Goal: Transaction & Acquisition: Obtain resource

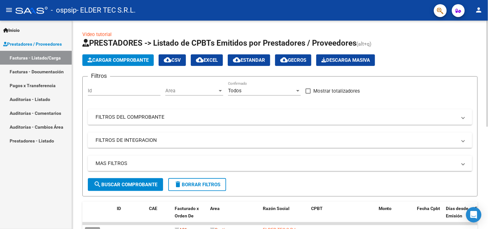
click at [144, 113] on mat-expansion-panel-header "FILTROS DEL COMPROBANTE" at bounding box center [280, 116] width 384 height 15
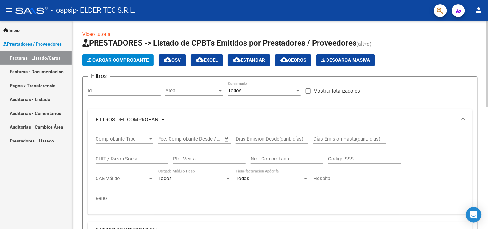
click at [205, 162] on input "Pto. Venta" at bounding box center [209, 159] width 73 height 6
type input "9"
drag, startPoint x: 277, startPoint y: 159, endPoint x: 213, endPoint y: 156, distance: 64.7
click at [213, 156] on div "Comprobante Tipo Comprobante Tipo Fecha inicio – Fecha fin Fec. Comprobante Des…" at bounding box center [280, 169] width 369 height 79
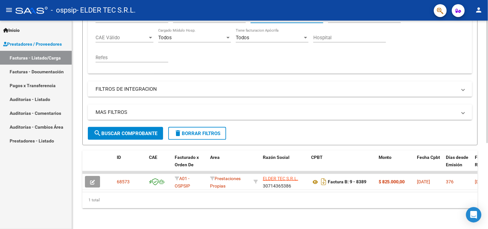
scroll to position [146, 0]
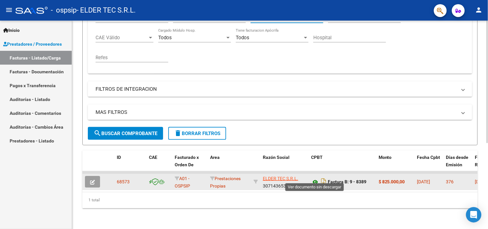
type input "8389"
click at [316, 178] on icon at bounding box center [315, 182] width 8 height 8
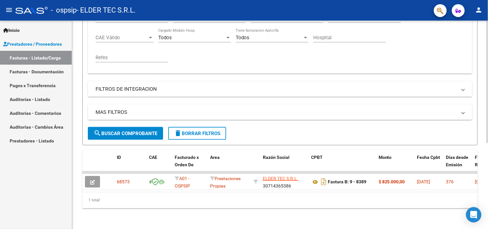
scroll to position [98, 0]
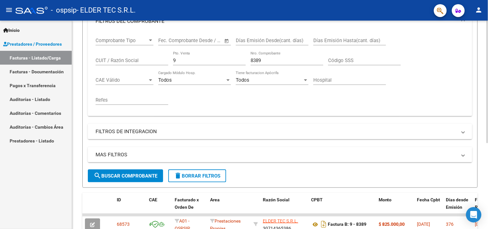
click at [265, 65] on div "8389 Nro. Comprobante" at bounding box center [287, 58] width 73 height 14
click at [265, 62] on input "8389" at bounding box center [287, 61] width 73 height 6
drag, startPoint x: 265, startPoint y: 62, endPoint x: 203, endPoint y: 61, distance: 62.4
click at [203, 61] on div "Comprobante Tipo Comprobante Tipo Fecha inicio – Fecha fin Fec. Comprobante Des…" at bounding box center [280, 71] width 369 height 79
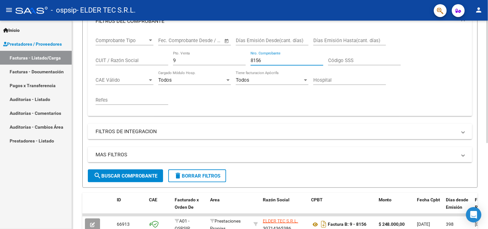
scroll to position [146, 0]
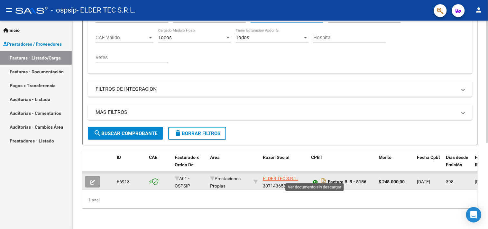
type input "8156"
click at [313, 178] on icon at bounding box center [315, 182] width 8 height 8
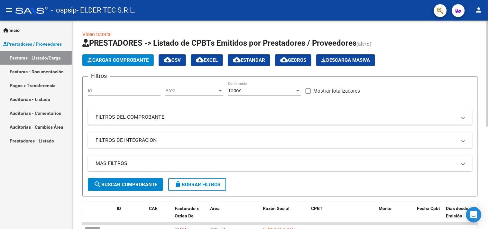
click at [148, 91] on input "Id" at bounding box center [124, 91] width 73 height 6
click at [173, 120] on mat-panel-title "FILTROS DEL COMPROBANTE" at bounding box center [276, 117] width 361 height 7
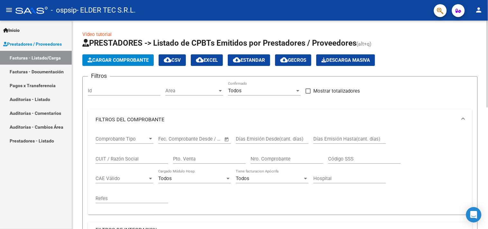
click at [188, 140] on span "–" at bounding box center [187, 139] width 3 height 6
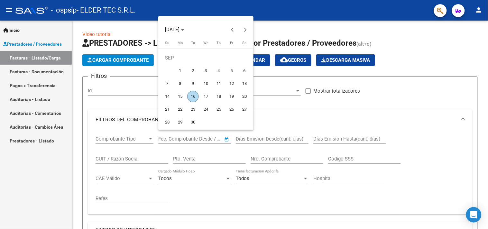
click at [198, 164] on div at bounding box center [244, 114] width 488 height 229
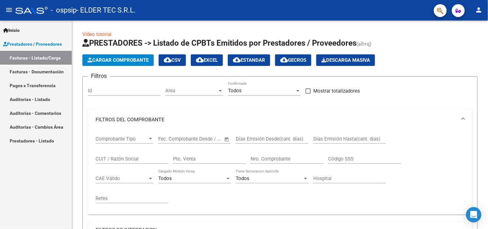
click at [198, 159] on input "Pto. Venta" at bounding box center [209, 159] width 73 height 6
type input "10"
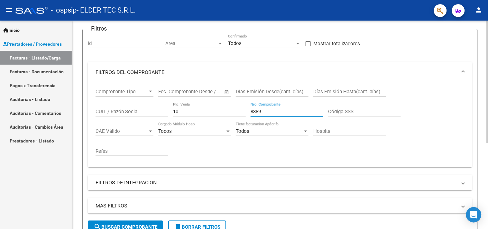
scroll to position [143, 0]
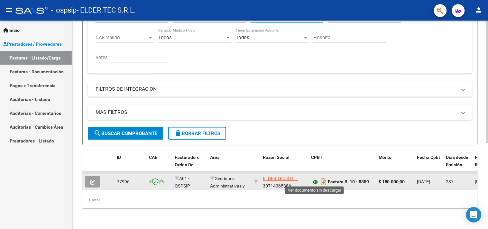
type input "8389"
click at [317, 178] on icon at bounding box center [315, 182] width 8 height 8
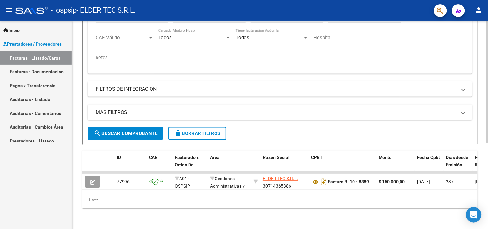
scroll to position [0, 0]
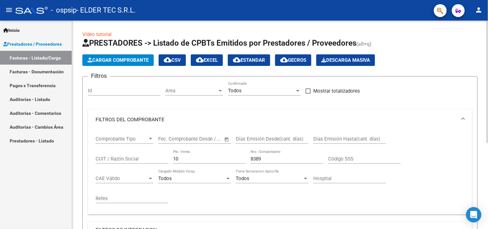
drag, startPoint x: 192, startPoint y: 159, endPoint x: 77, endPoint y: 182, distance: 117.5
click at [77, 182] on div "Video tutorial PRESTADORES -> Listado de CPBTs Emitidos por Prestadores / Prove…" at bounding box center [280, 195] width 416 height 349
type input "9"
type input "6"
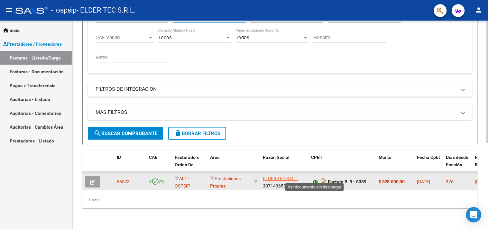
type input "9"
click at [316, 178] on icon at bounding box center [315, 182] width 8 height 8
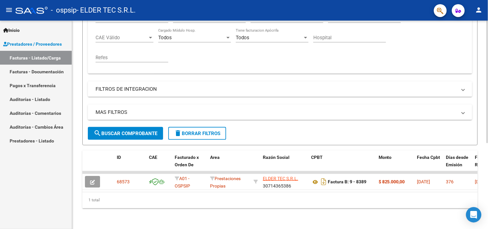
scroll to position [0, 0]
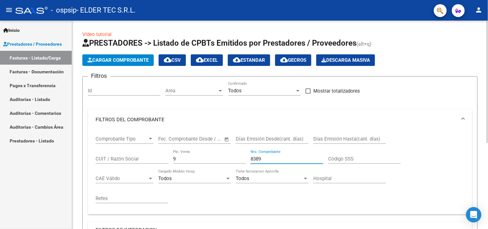
drag, startPoint x: 287, startPoint y: 159, endPoint x: 130, endPoint y: 157, distance: 157.0
click at [135, 157] on div "Comprobante Tipo Comprobante Tipo Fecha inicio – Fecha fin Fec. Comprobante Des…" at bounding box center [280, 169] width 369 height 79
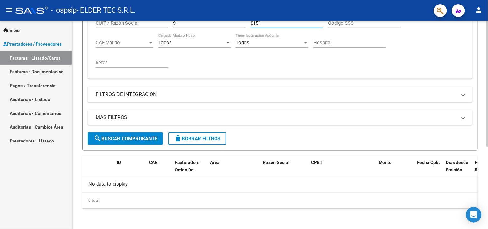
scroll to position [40, 0]
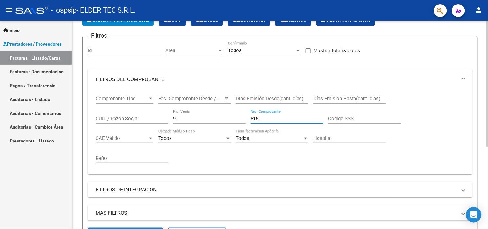
click at [271, 118] on input "8151" at bounding box center [287, 119] width 73 height 6
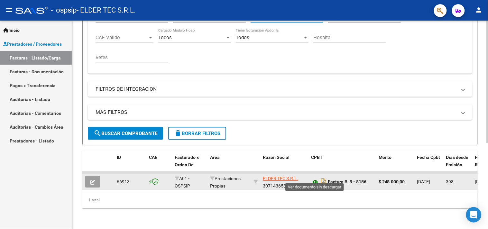
type input "8156"
click at [316, 178] on icon at bounding box center [315, 182] width 8 height 8
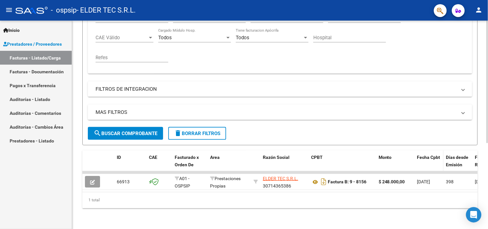
scroll to position [51, 0]
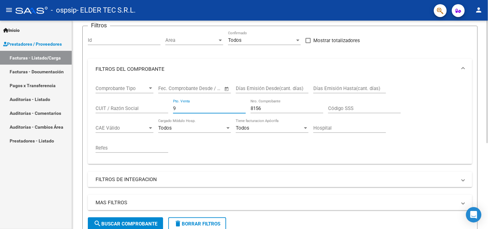
click at [201, 107] on input "9" at bounding box center [209, 109] width 73 height 6
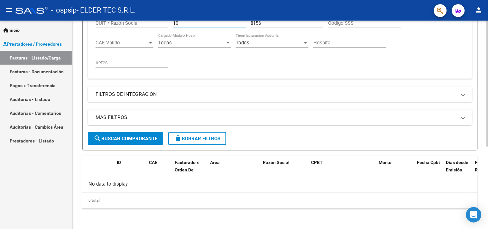
scroll to position [88, 0]
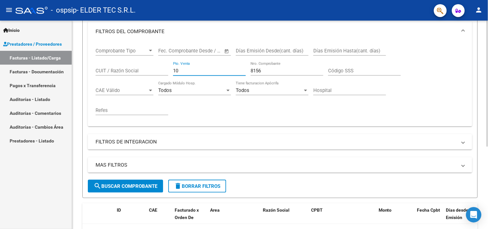
drag, startPoint x: 210, startPoint y: 69, endPoint x: 171, endPoint y: 72, distance: 39.0
click at [175, 70] on input "10" at bounding box center [209, 71] width 73 height 6
type input "1"
drag, startPoint x: 250, startPoint y: 120, endPoint x: 259, endPoint y: 130, distance: 13.0
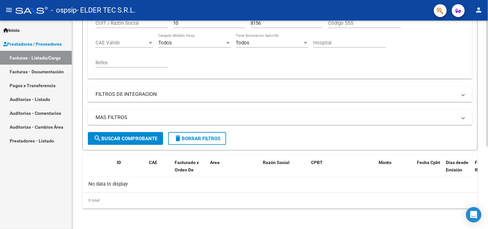
scroll to position [0, 0]
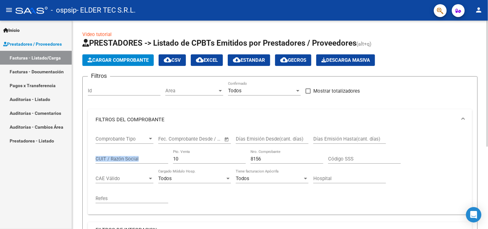
drag, startPoint x: 195, startPoint y: 164, endPoint x: 133, endPoint y: 158, distance: 62.4
click at [133, 158] on div "Comprobante Tipo Comprobante Tipo Fecha inicio – Fecha fin Fec. Comprobante Des…" at bounding box center [280, 169] width 369 height 79
click at [179, 158] on input "10" at bounding box center [209, 159] width 73 height 6
type input "1"
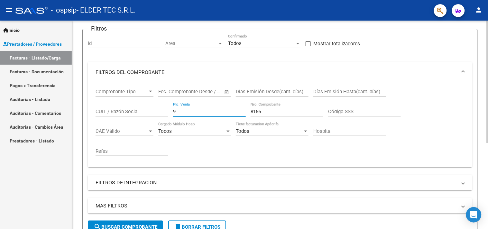
scroll to position [146, 0]
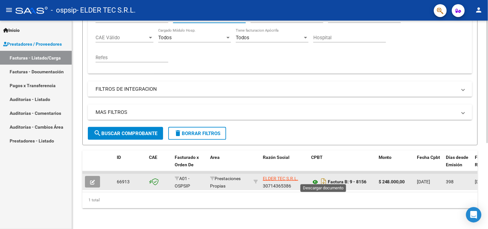
type input "9"
click at [314, 178] on icon at bounding box center [315, 182] width 8 height 8
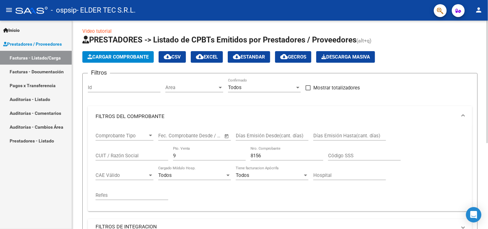
scroll to position [0, 0]
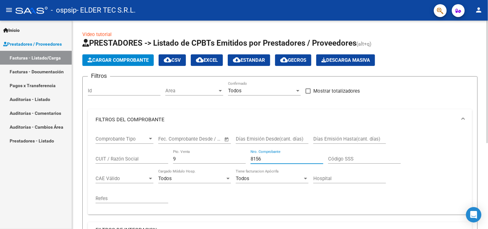
drag, startPoint x: 266, startPoint y: 159, endPoint x: 144, endPoint y: 146, distance: 122.9
click at [163, 157] on div "Comprobante Tipo Comprobante Tipo Fecha inicio – Fecha fin Fec. Comprobante Des…" at bounding box center [280, 169] width 369 height 79
type input "10376"
drag, startPoint x: 193, startPoint y: 160, endPoint x: 165, endPoint y: 160, distance: 28.3
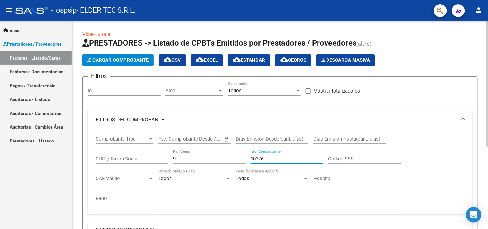
click at [165, 160] on div "Comprobante Tipo Comprobante Tipo Fecha inicio – Fecha fin Fec. Comprobante Des…" at bounding box center [280, 169] width 369 height 79
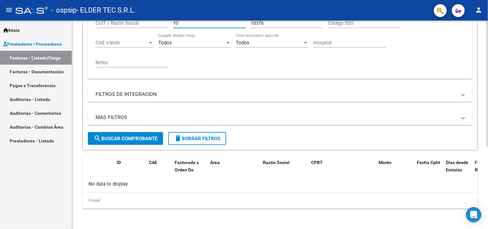
scroll to position [88, 0]
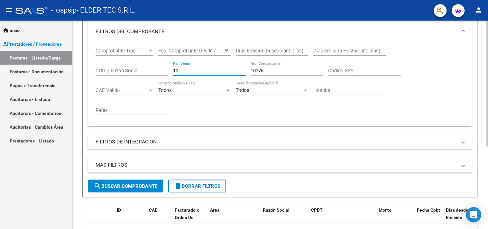
drag, startPoint x: 185, startPoint y: 73, endPoint x: 165, endPoint y: 73, distance: 20.3
click at [165, 73] on div "Comprobante Tipo Comprobante Tipo Fecha inicio – Fecha fin Fec. Comprobante Des…" at bounding box center [280, 81] width 369 height 79
type input "9"
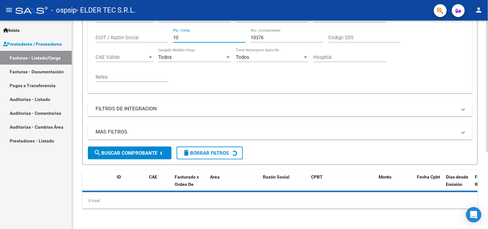
scroll to position [136, 0]
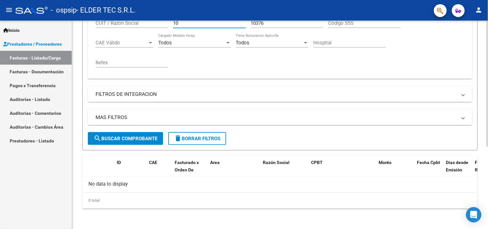
type input "10"
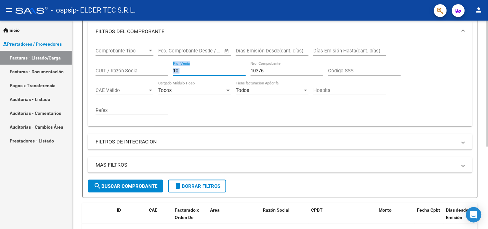
drag, startPoint x: 272, startPoint y: 74, endPoint x: 244, endPoint y: 74, distance: 27.7
click at [244, 74] on div "Comprobante Tipo Comprobante Tipo Fecha inicio – Fecha fin Fec. Comprobante Des…" at bounding box center [280, 81] width 369 height 79
click at [270, 76] on div "10376 Nro. Comprobante" at bounding box center [287, 72] width 73 height 20
click at [270, 68] on input "10376" at bounding box center [287, 71] width 73 height 6
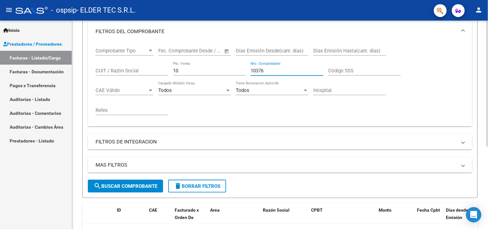
drag, startPoint x: 269, startPoint y: 69, endPoint x: 235, endPoint y: 69, distance: 34.4
click at [238, 70] on div "Comprobante Tipo Comprobante Tipo Fecha inicio – Fecha fin Fec. Comprobante Des…" at bounding box center [280, 81] width 369 height 79
type input "5"
type input "8156"
click at [191, 69] on input "10" at bounding box center [209, 71] width 73 height 6
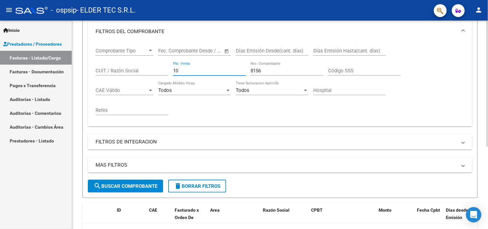
click at [191, 69] on input "10" at bounding box center [209, 71] width 73 height 6
drag, startPoint x: 146, startPoint y: 75, endPoint x: 129, endPoint y: 79, distance: 18.0
click at [129, 79] on div "Comprobante Tipo Comprobante Tipo Fecha inicio – Fecha fin Fec. Comprobante Des…" at bounding box center [280, 81] width 369 height 79
type input "8"
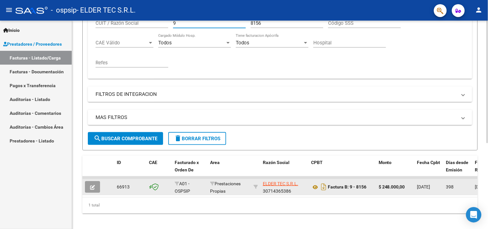
scroll to position [146, 0]
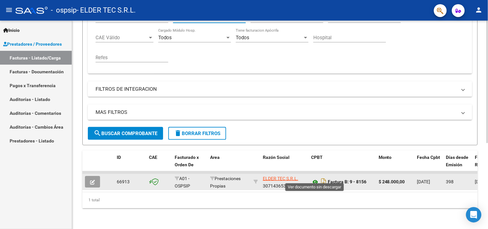
type input "9"
click at [316, 179] on icon at bounding box center [315, 182] width 8 height 8
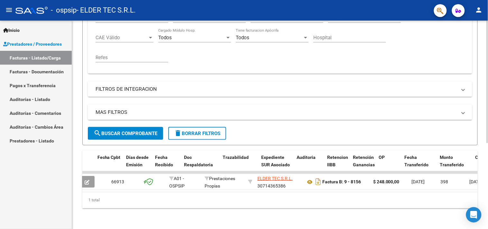
scroll to position [0, 0]
